Goal: Task Accomplishment & Management: Manage account settings

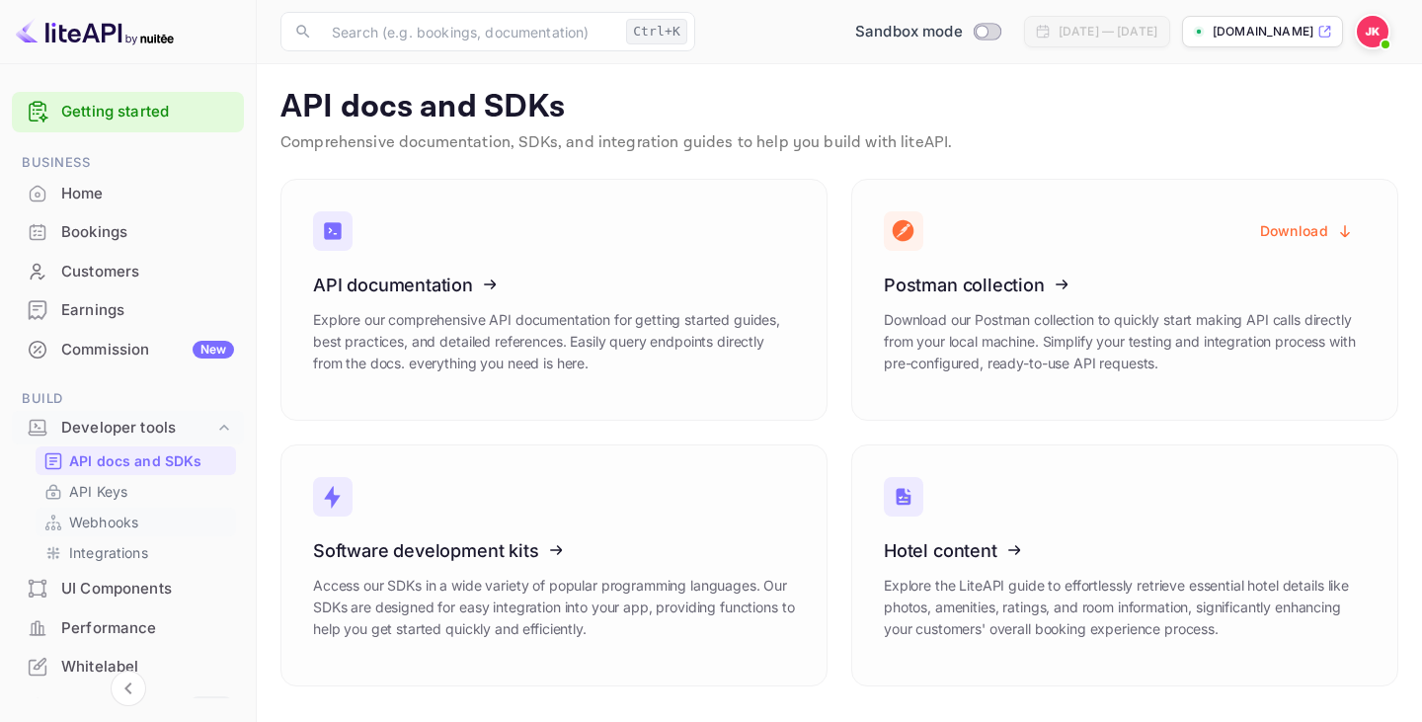
click at [93, 522] on p "Webhooks" at bounding box center [103, 522] width 69 height 21
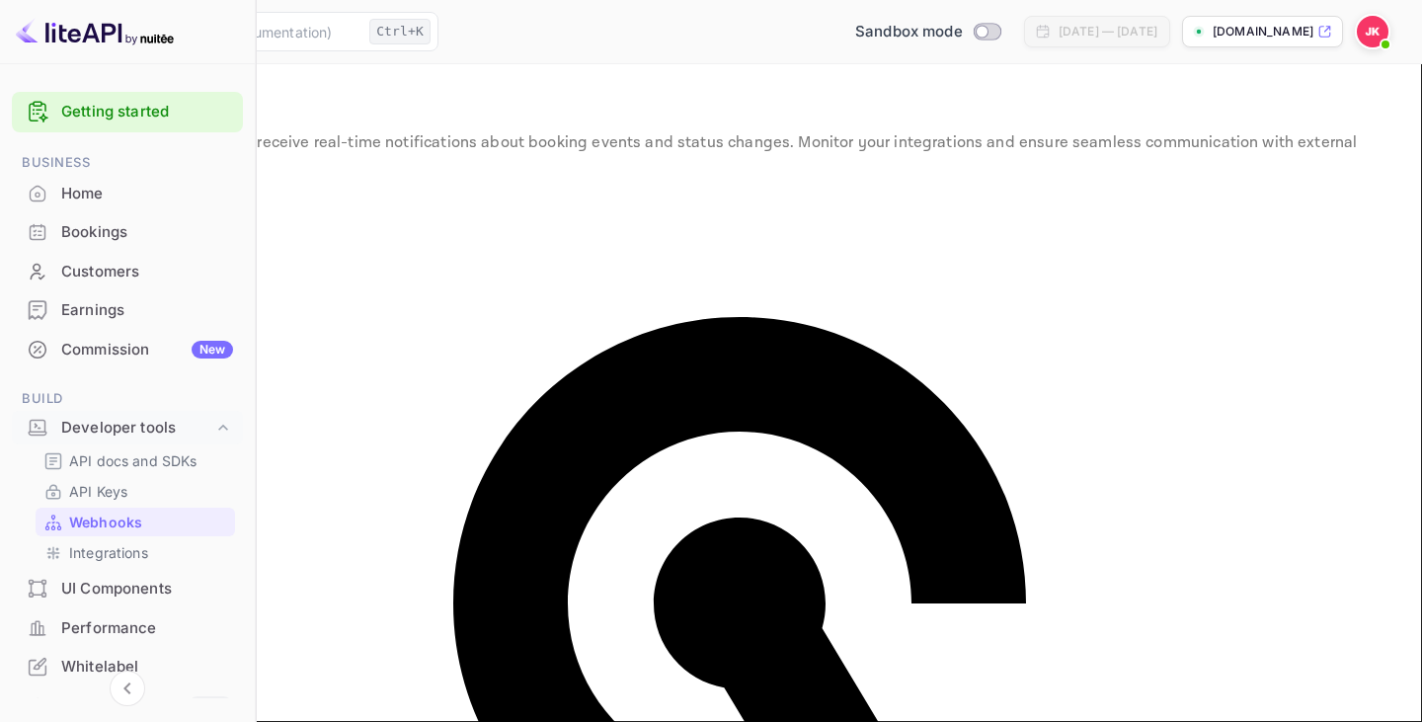
type input "[GEOGRAPHIC_DATA]"
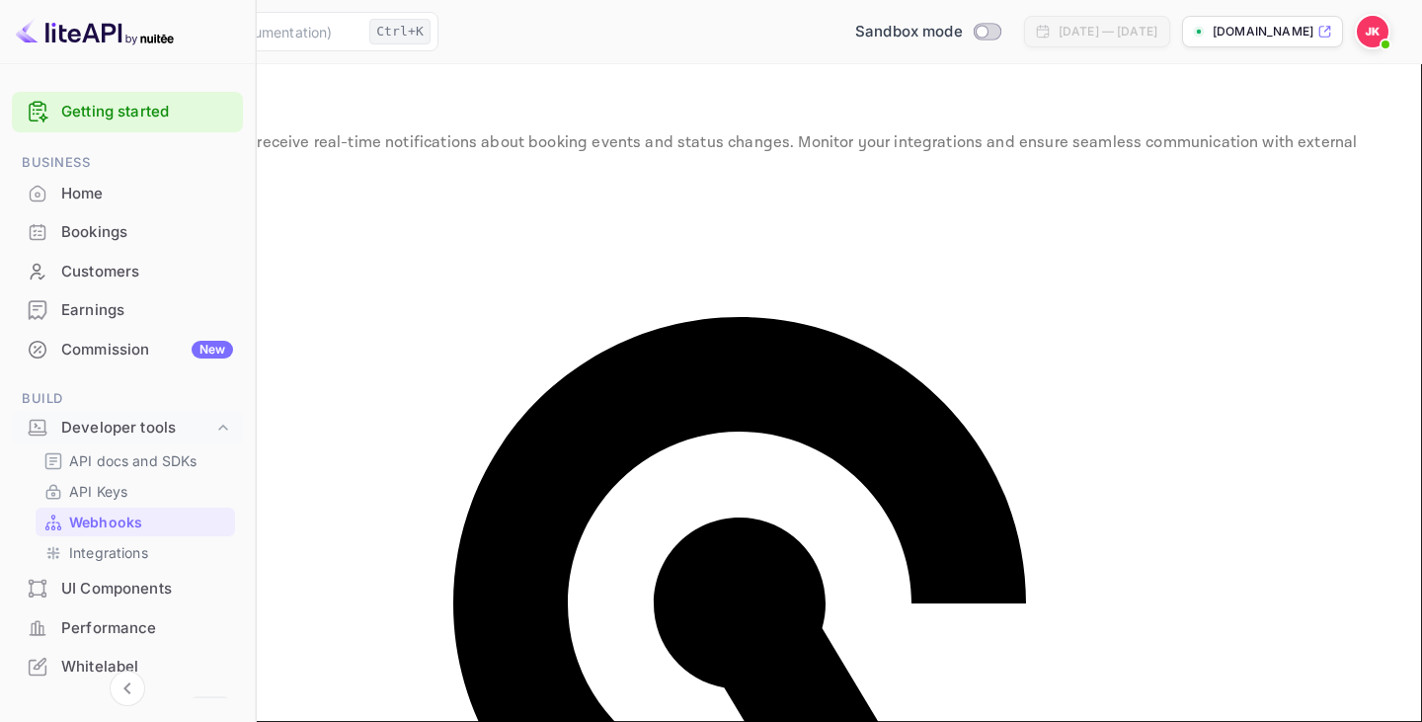
paste input "define('LITEAPI_WEBHOOK_TOKEN', 'mon-jeton-securise-bien-long');"
type input "define('LITEAPI_WEBHOOK_TOKEN', 'mon-jeton-securise-bien-long');"
paste input "mon-jeton-securise-ae3ddh345oeorenjfndj4gfs3"
type input "mon-jeton-securise-ae3ddh345oeorenjfndj4gfs3"
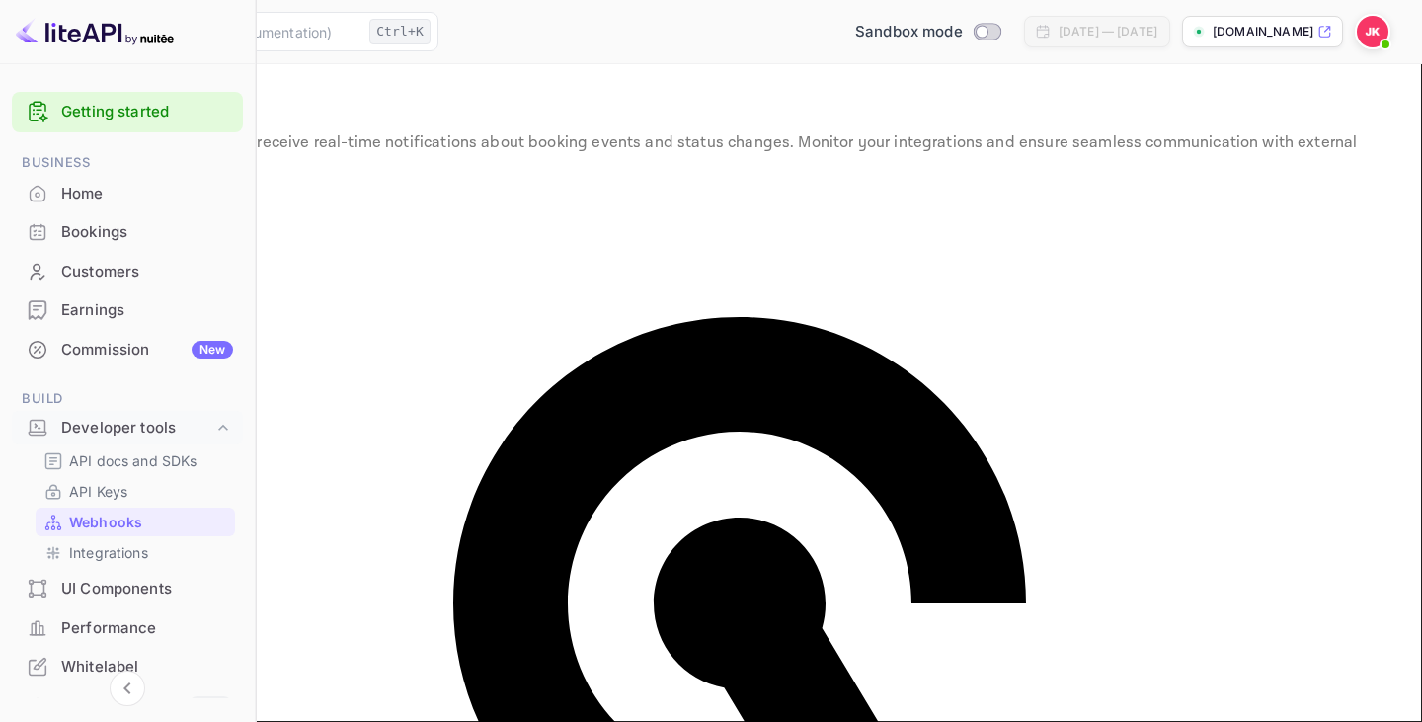
drag, startPoint x: 183, startPoint y: 371, endPoint x: 578, endPoint y: 445, distance: 401.8
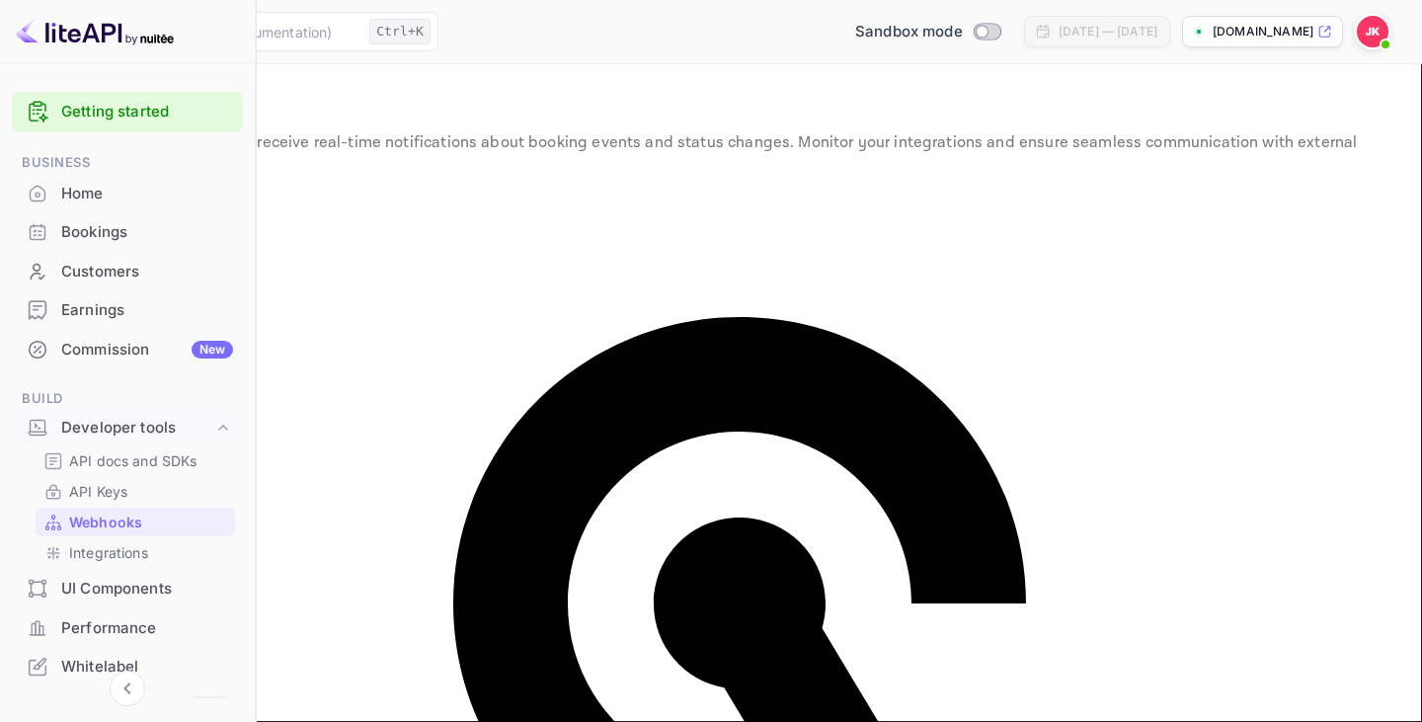
paste input "[URL][DOMAIN_NAME]"
type input "[URL][DOMAIN_NAME]"
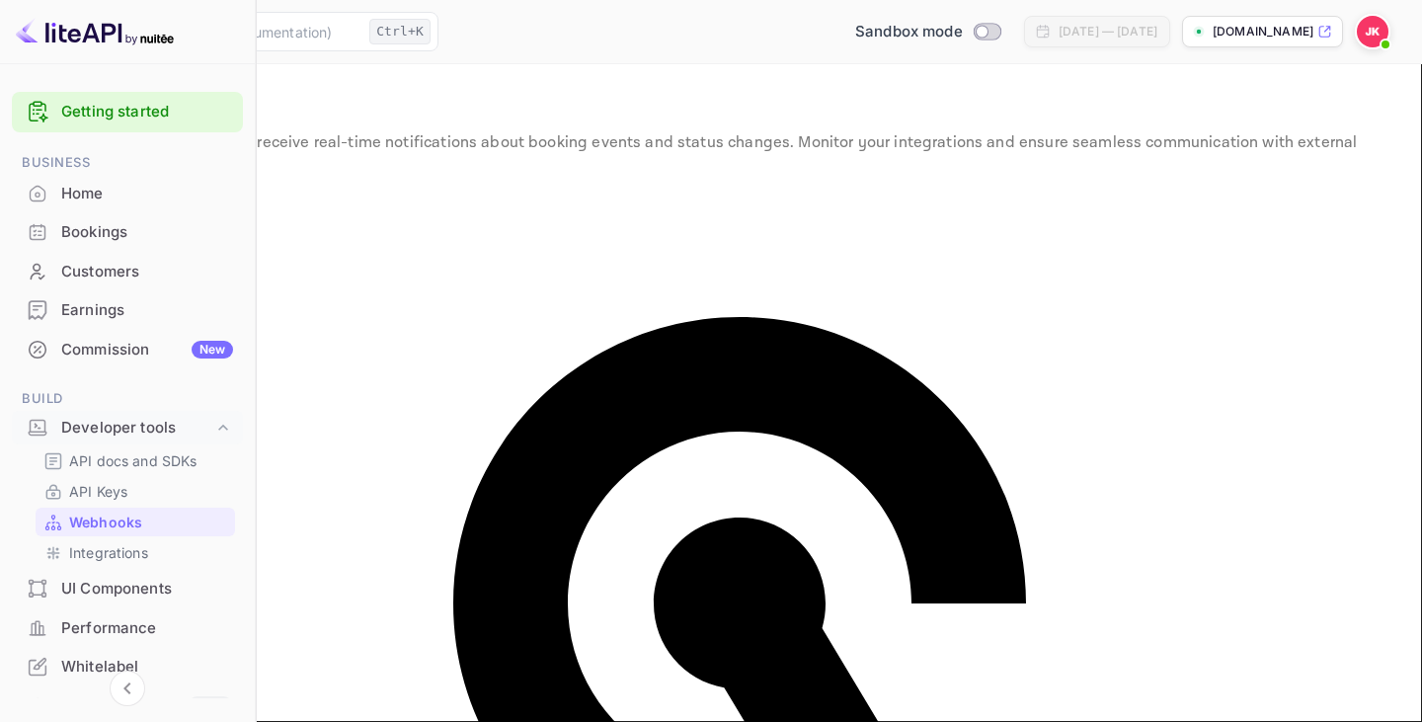
type input "p"
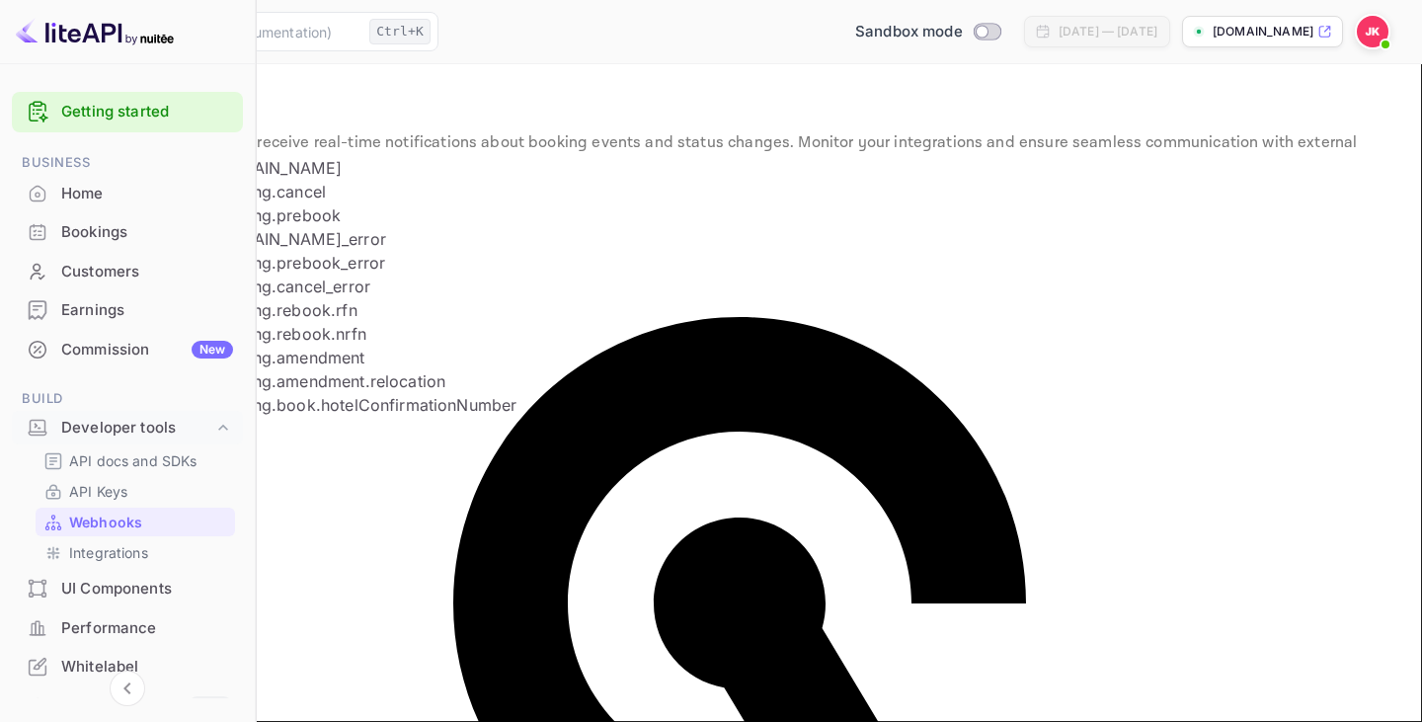
type input "bookin"
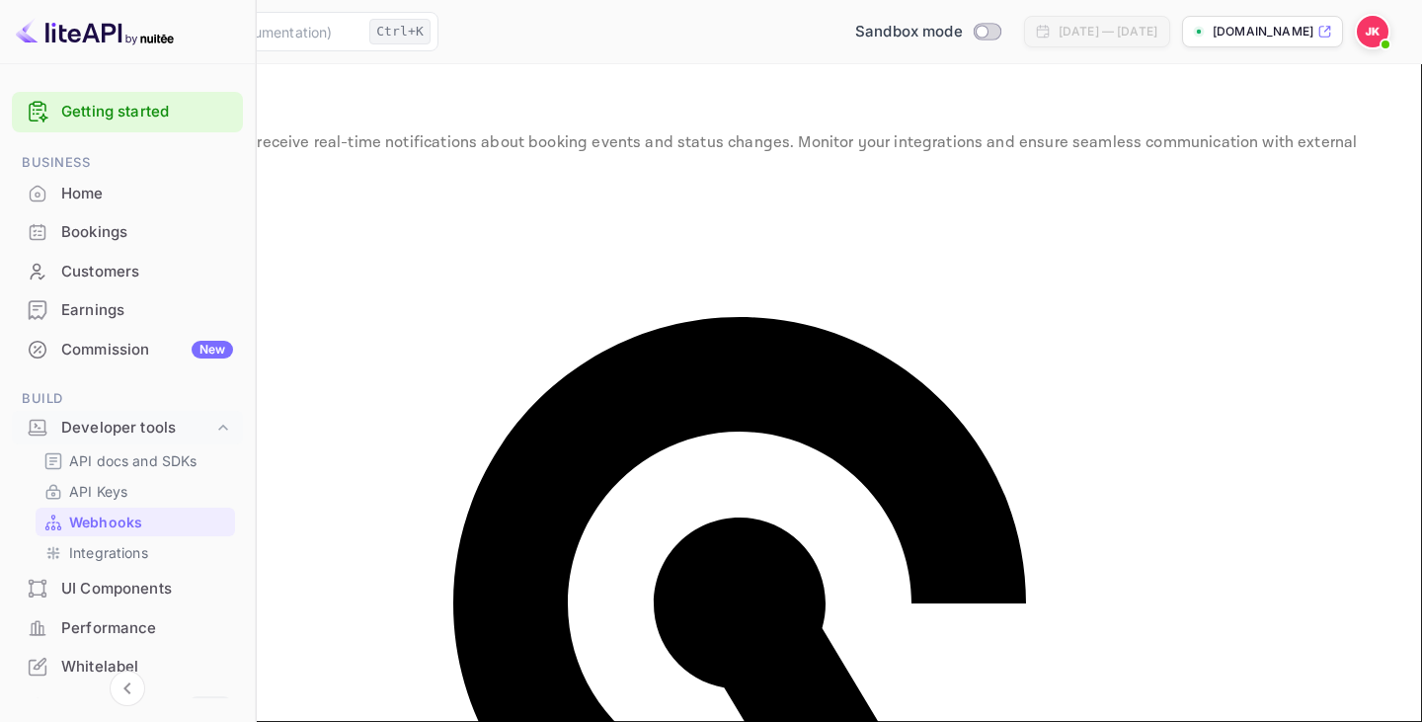
scroll to position [137, 0]
type input "Dodo Hotels"
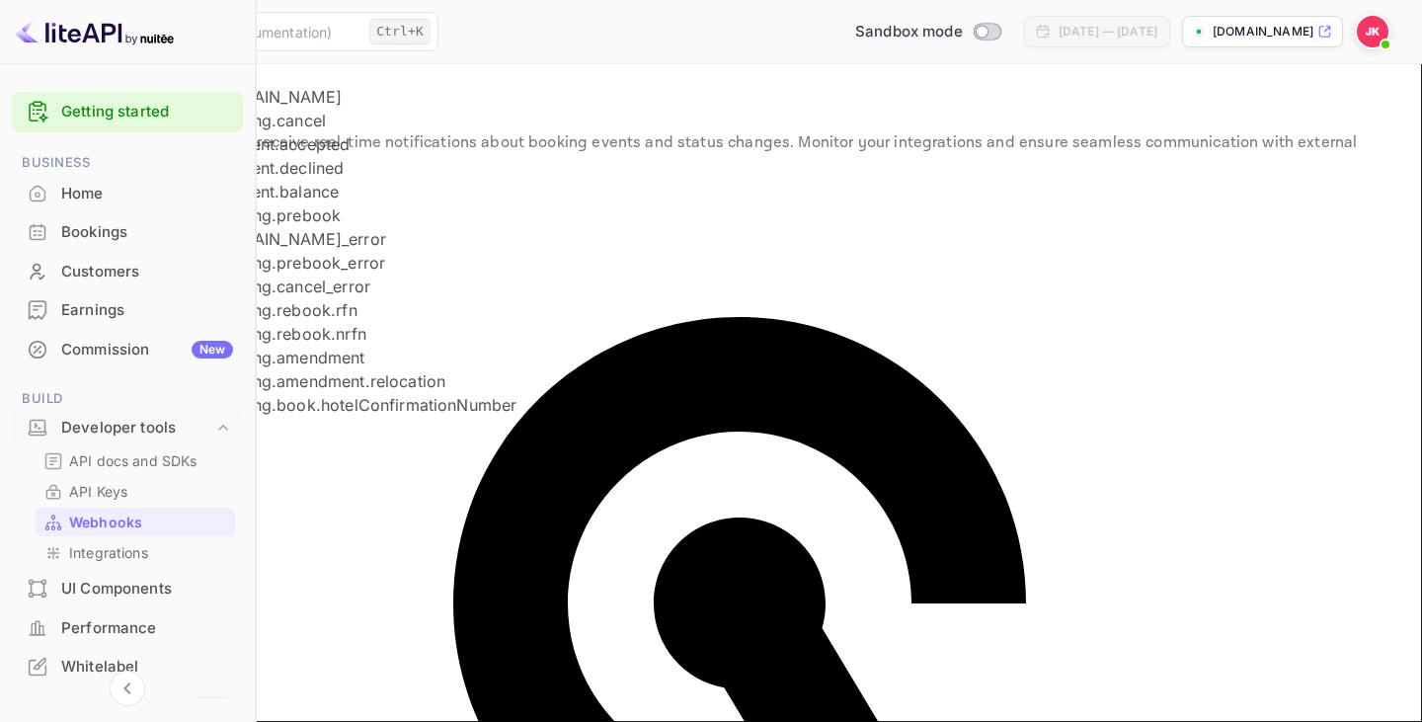
scroll to position [0, 0]
click at [283, 109] on li "[DOMAIN_NAME]" at bounding box center [434, 97] width 451 height 24
click at [287, 132] on li "booking.cancel" at bounding box center [434, 121] width 451 height 24
click at [290, 156] on li "payment.accepted" at bounding box center [434, 144] width 451 height 24
click at [293, 180] on li "payment.declined" at bounding box center [434, 168] width 451 height 24
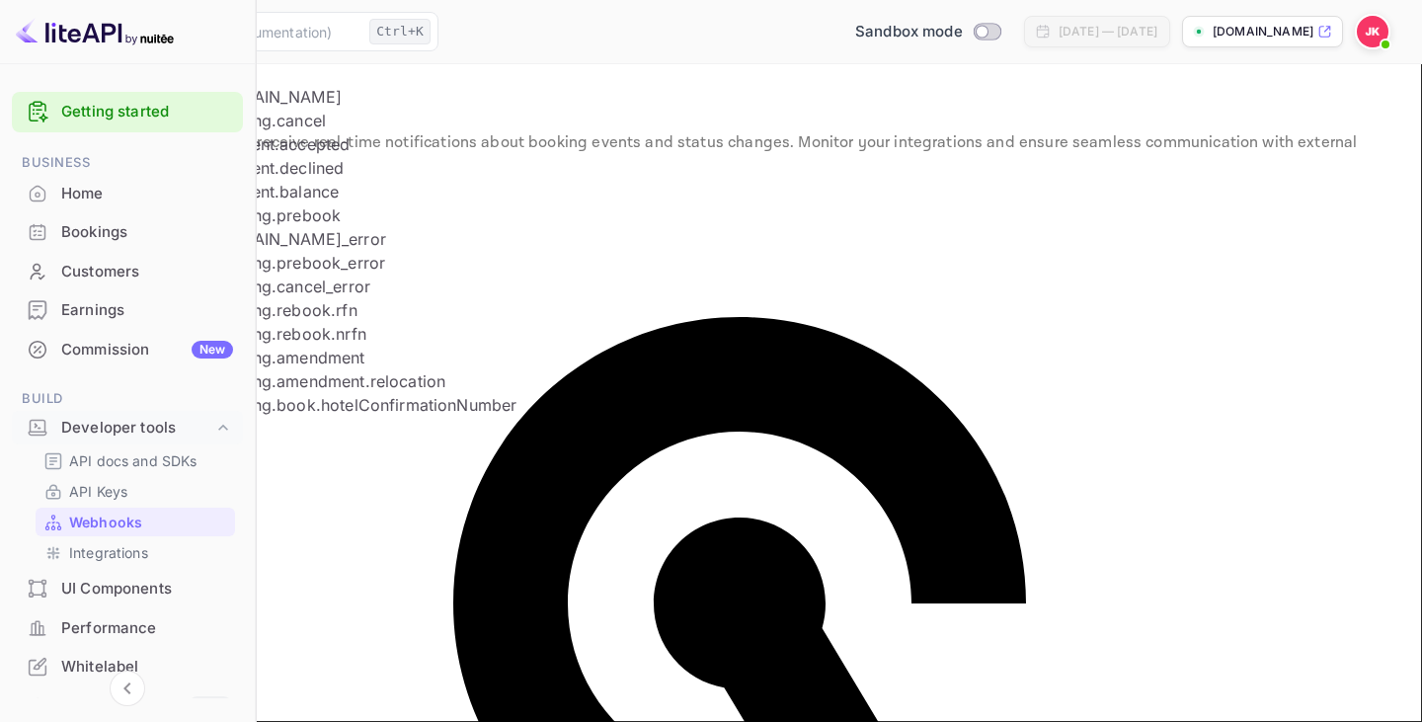
click at [298, 203] on li "payment.balance" at bounding box center [434, 192] width 451 height 24
click at [274, 203] on li "payment.balance" at bounding box center [434, 192] width 451 height 24
click at [279, 203] on li "payment.balance" at bounding box center [434, 192] width 451 height 24
click at [264, 203] on li "payment.balance" at bounding box center [434, 192] width 451 height 24
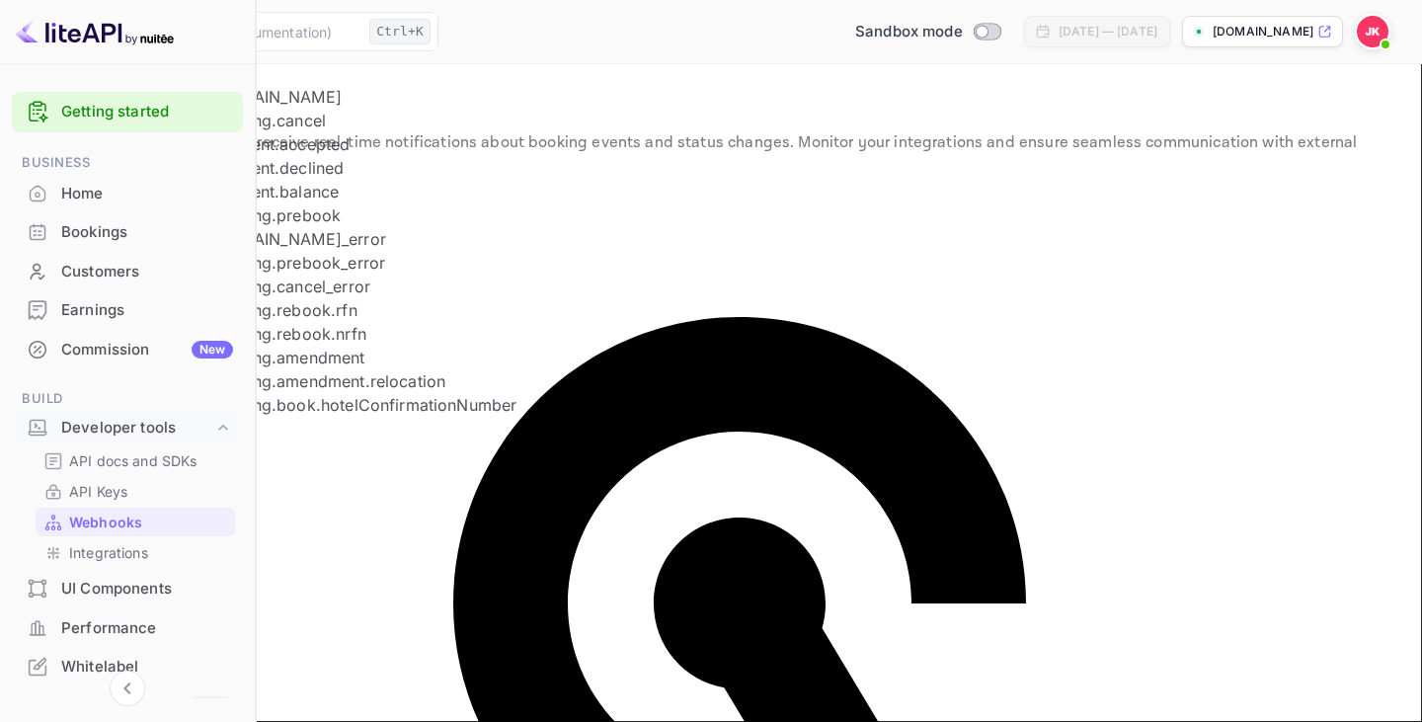
click at [268, 227] on li "booking.prebook" at bounding box center [434, 215] width 451 height 24
click at [235, 227] on li "[DOMAIN_NAME]_error" at bounding box center [434, 239] width 451 height 24
click at [243, 275] on li "booking.cancel_error" at bounding box center [434, 287] width 451 height 24
click at [228, 251] on li "booking.prebook_error" at bounding box center [434, 263] width 451 height 24
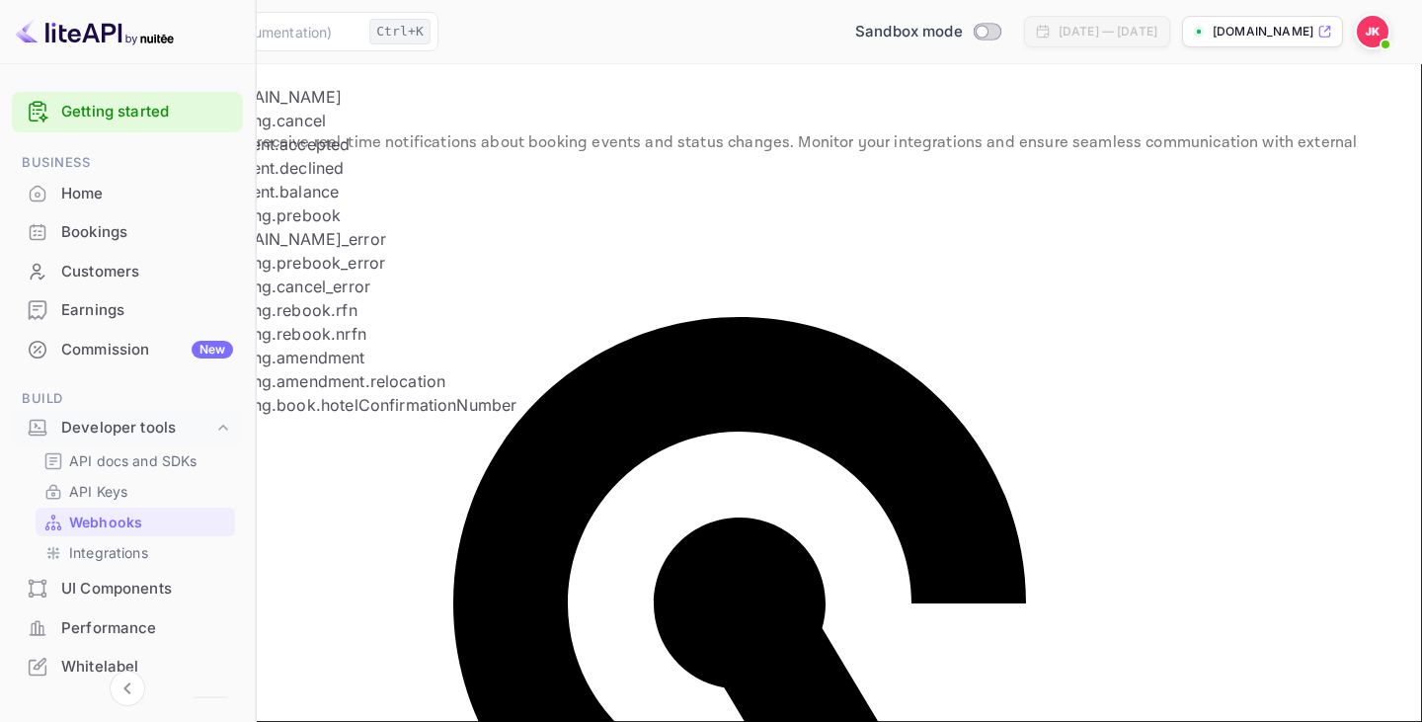
click at [255, 298] on li "booking.rebook.rfn" at bounding box center [434, 310] width 451 height 24
click at [266, 323] on li "booking.rebook.nrfn" at bounding box center [434, 334] width 451 height 24
click at [284, 361] on li "booking.amendment" at bounding box center [434, 358] width 451 height 24
click at [286, 369] on li "booking.amendment.relocation" at bounding box center [434, 381] width 451 height 24
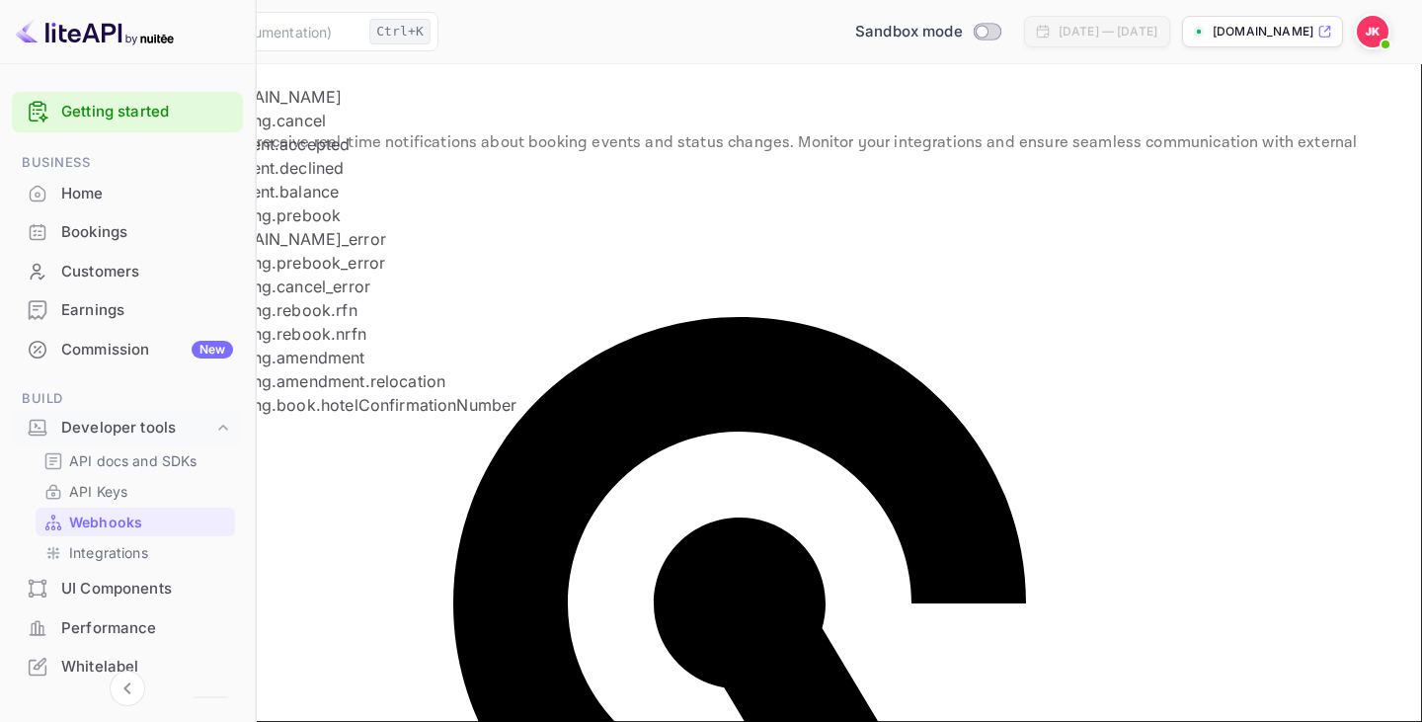
click at [275, 393] on li "booking.book.hotelConfirmationNumber" at bounding box center [434, 405] width 451 height 24
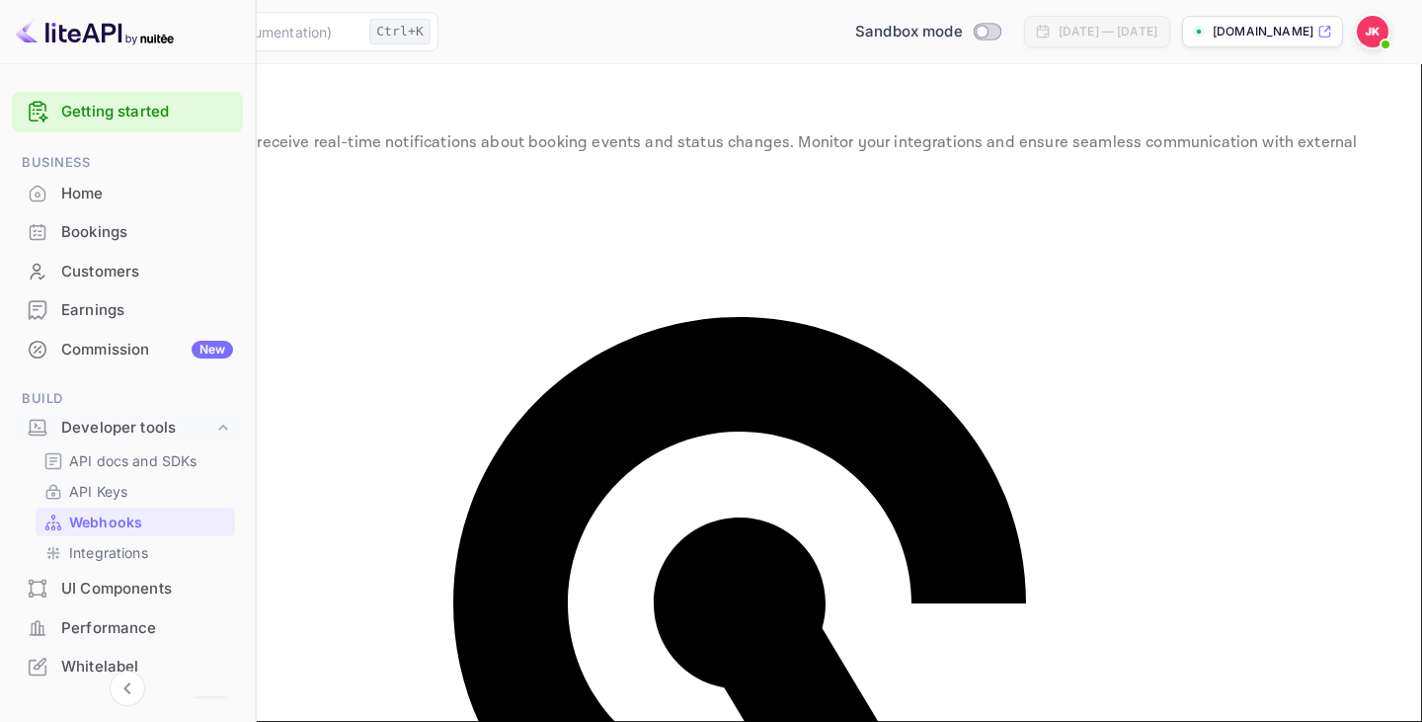
type input "p"
type input "r"
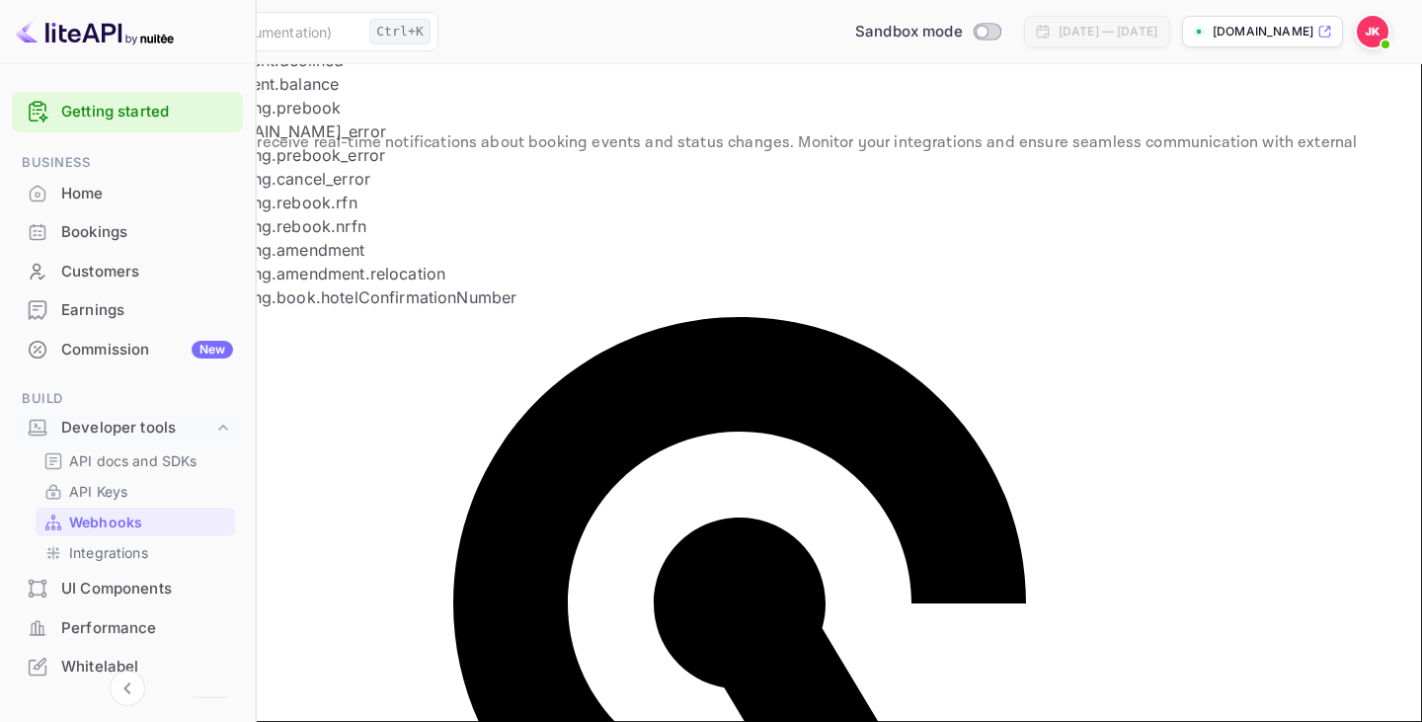
scroll to position [303, 0]
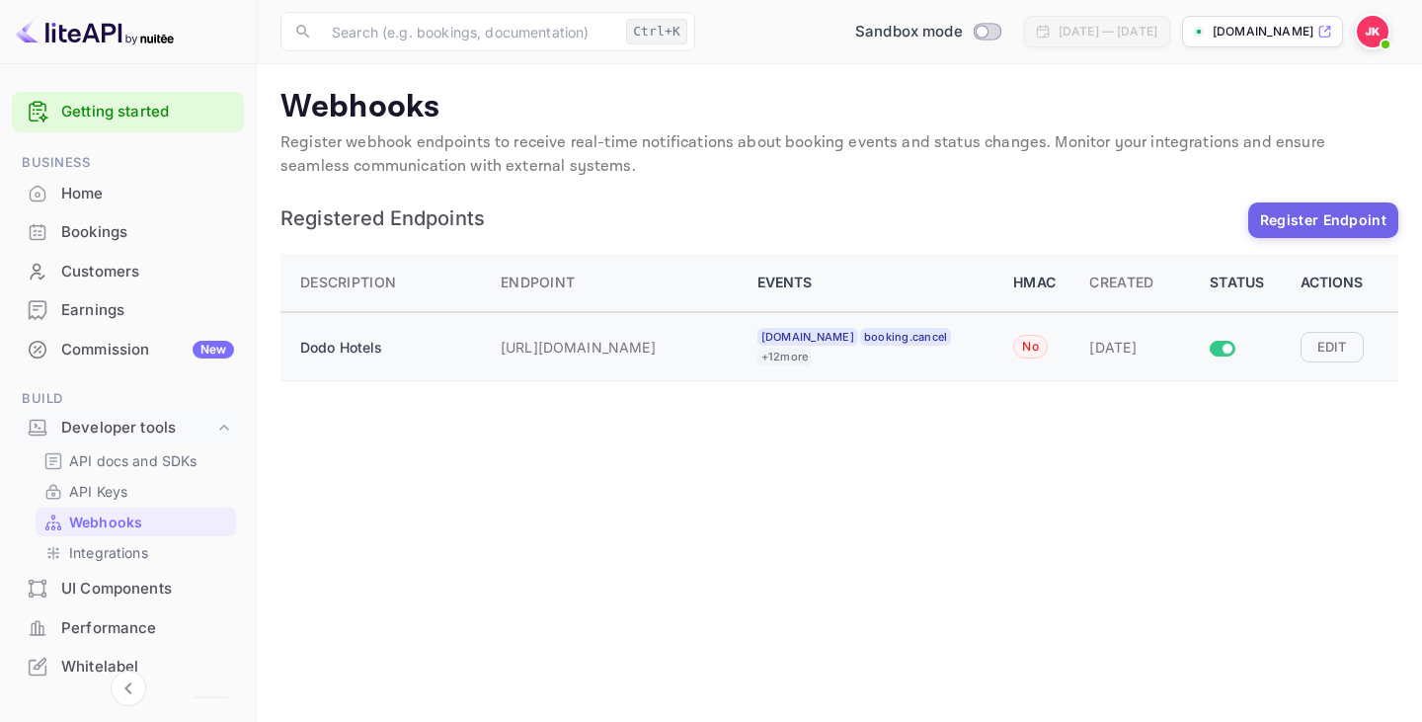
click at [1013, 339] on div "No" at bounding box center [1030, 347] width 35 height 24
click at [1013, 286] on div "HMAC" at bounding box center [1039, 283] width 52 height 24
click at [1331, 344] on button "Edit" at bounding box center [1332, 347] width 63 height 30
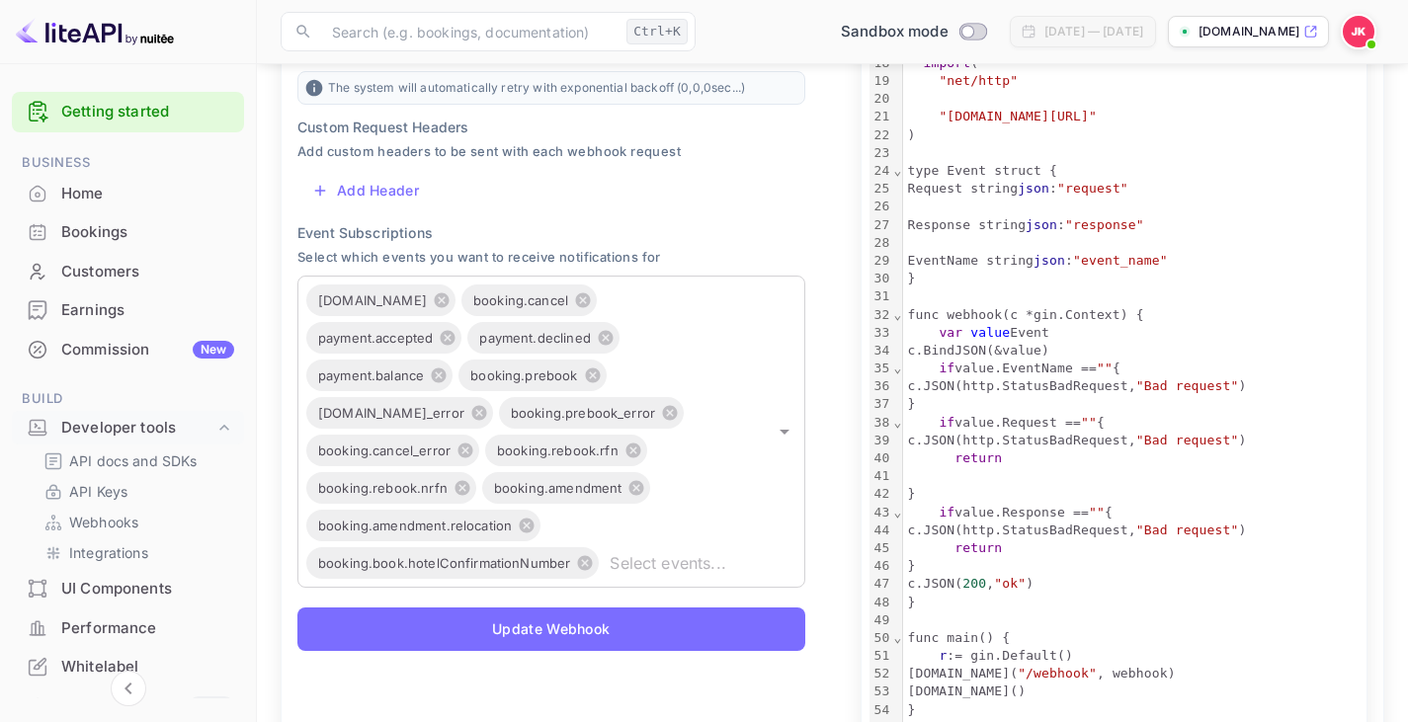
scroll to position [641, 0]
